Goal: Navigation & Orientation: Find specific page/section

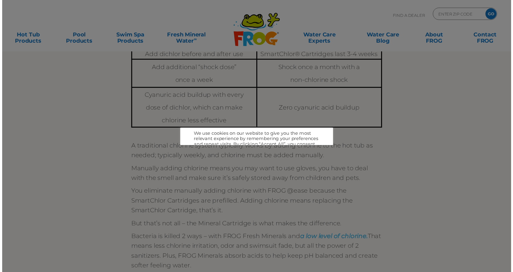
scroll to position [232, 0]
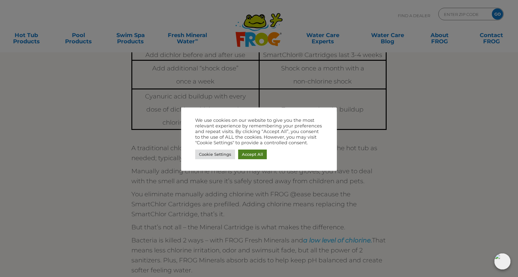
click at [252, 157] on link "Accept All" at bounding box center [252, 154] width 29 height 10
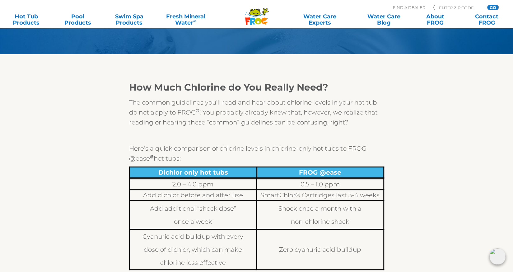
scroll to position [104, 0]
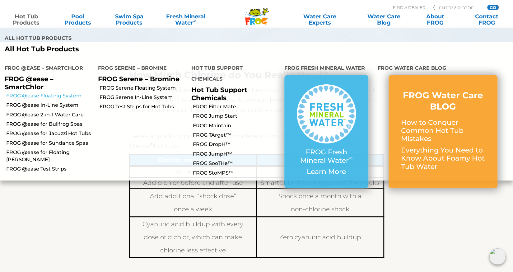
click at [38, 92] on link "FROG @ease Floating System" at bounding box center [49, 95] width 87 height 7
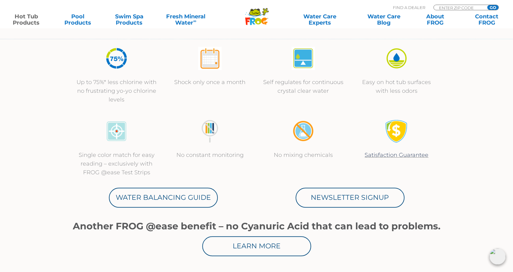
scroll to position [237, 0]
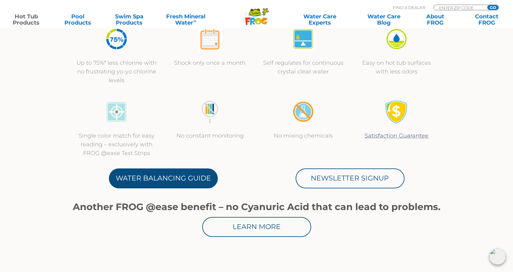
click at [160, 178] on link "Water Balancing Guide" at bounding box center [163, 178] width 109 height 20
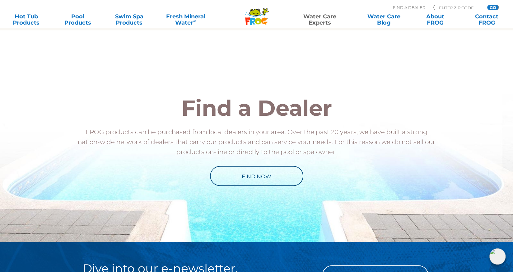
scroll to position [662, 0]
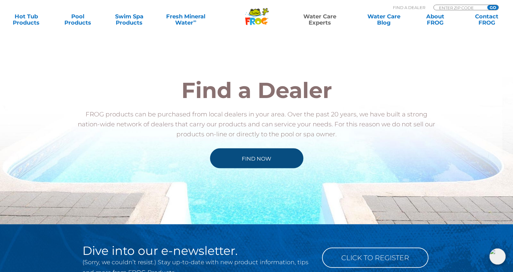
click at [248, 151] on link "Find Now" at bounding box center [256, 158] width 93 height 20
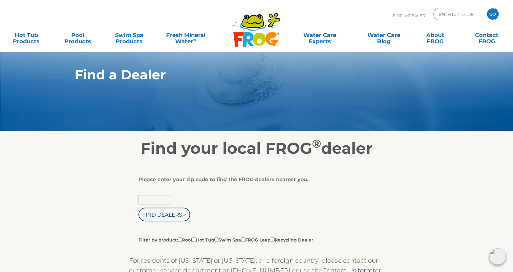
click at [148, 199] on input "text" at bounding box center [154, 199] width 33 height 9
type input "49417"
click at [163, 213] on input "Find Dealers >" at bounding box center [164, 215] width 52 height 14
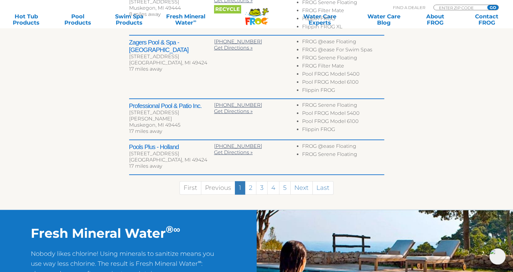
scroll to position [386, 0]
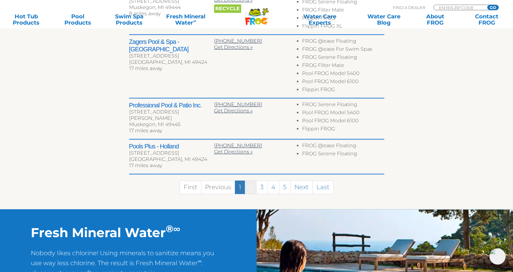
click at [252, 186] on link "2" at bounding box center [251, 187] width 12 height 13
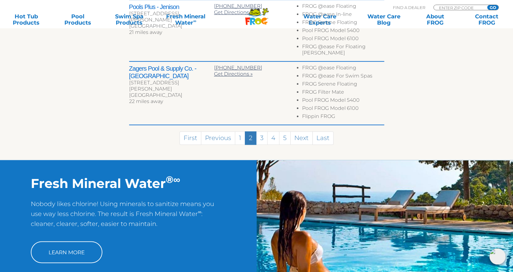
scroll to position [477, 0]
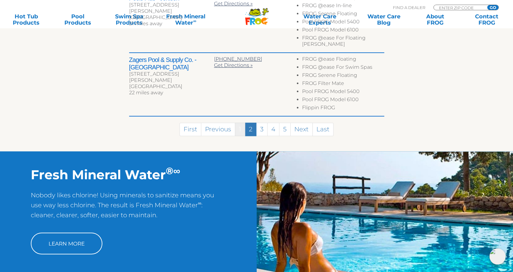
click at [236, 127] on link "1" at bounding box center [240, 129] width 10 height 13
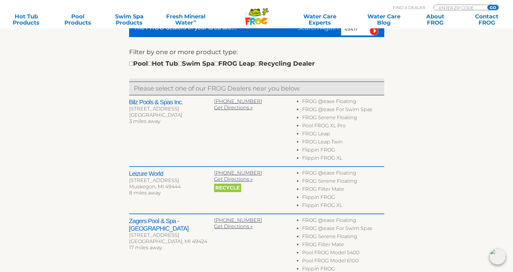
scroll to position [187, 0]
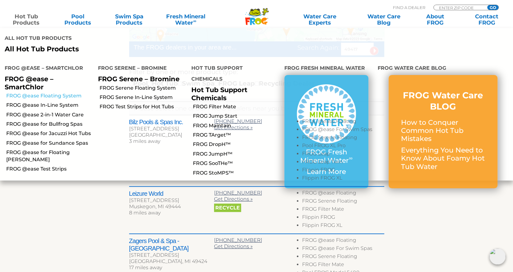
click at [35, 92] on link "FROG @ease Floating System" at bounding box center [49, 95] width 87 height 7
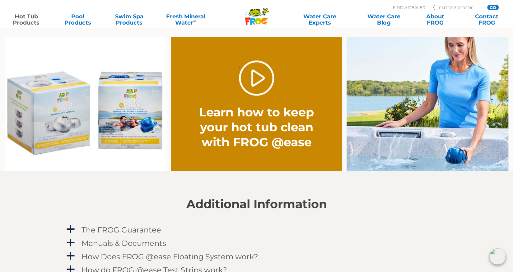
scroll to position [485, 0]
